Goal: Task Accomplishment & Management: Use online tool/utility

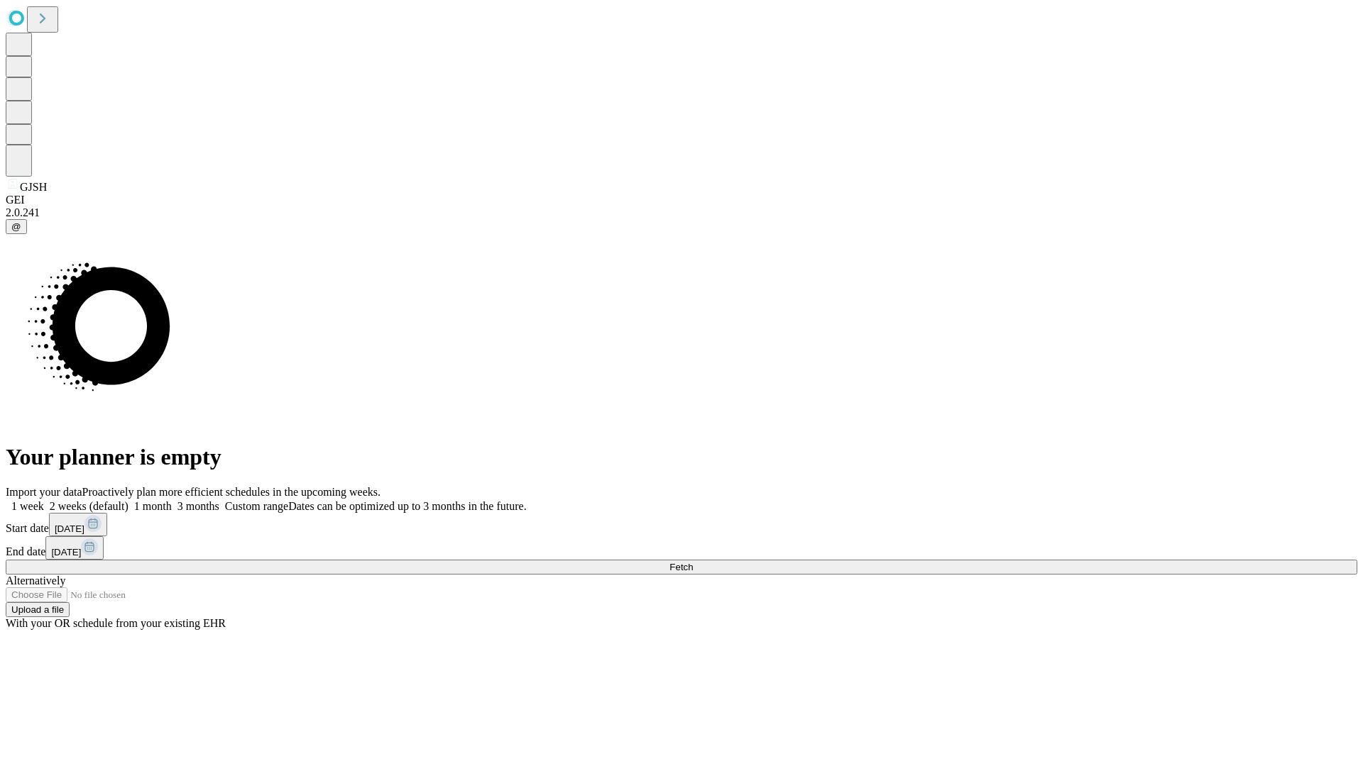
click at [693, 562] on span "Fetch" at bounding box center [680, 567] width 23 height 11
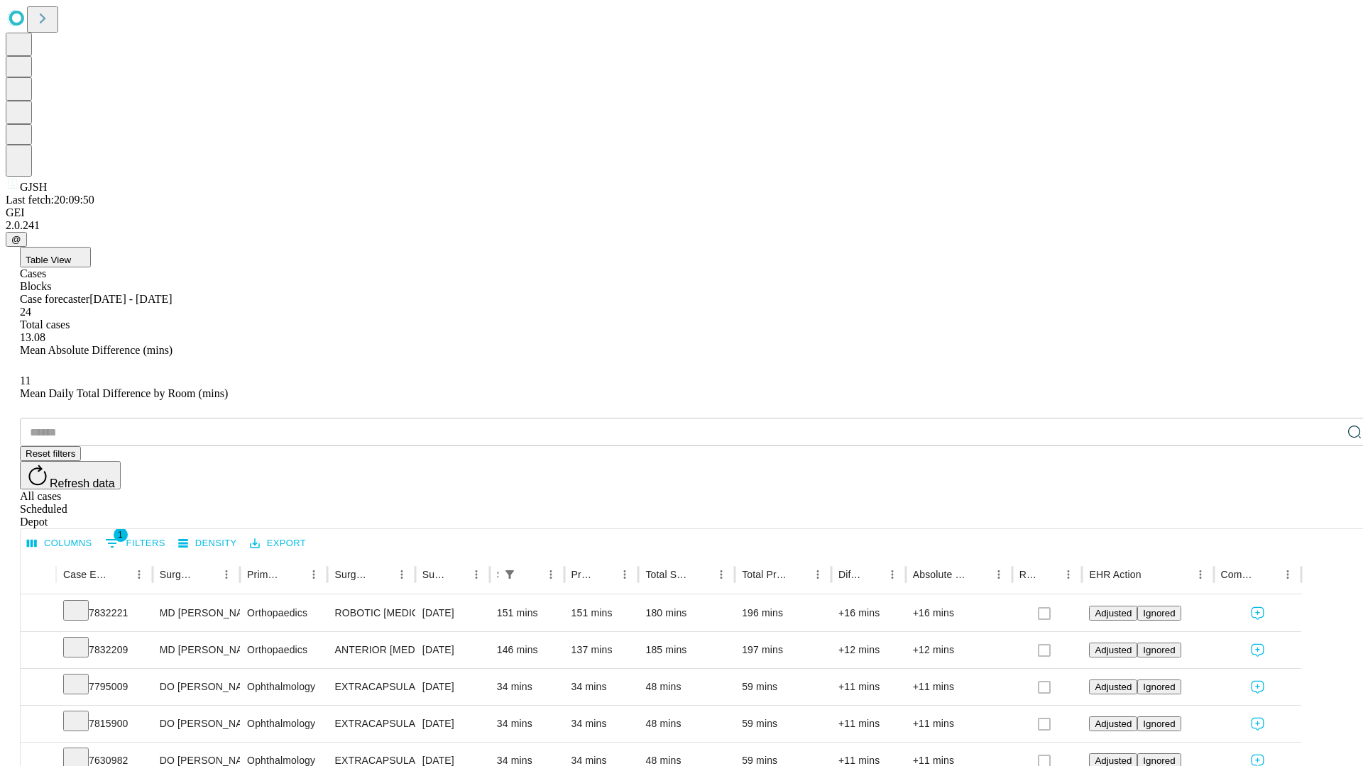
click at [1326, 516] on div "Depot" at bounding box center [695, 522] width 1351 height 13
